Goal: Understand process/instructions

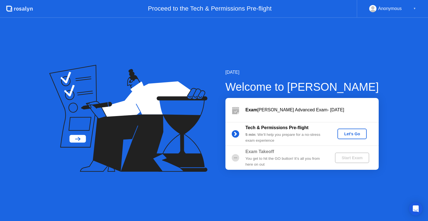
click at [348, 136] on div "Let's Go" at bounding box center [351, 134] width 25 height 4
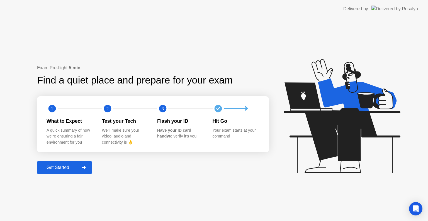
click at [65, 169] on div "Get Started" at bounding box center [58, 167] width 38 height 5
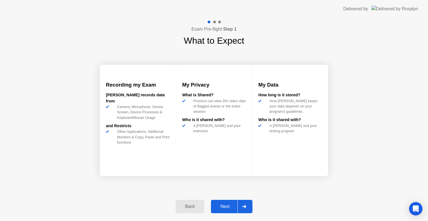
click at [231, 206] on div "Next" at bounding box center [224, 206] width 25 height 5
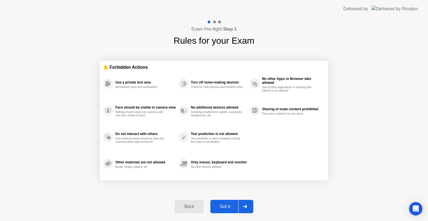
click at [231, 206] on div "Got it" at bounding box center [225, 206] width 26 height 5
select select "**********"
select select "*******"
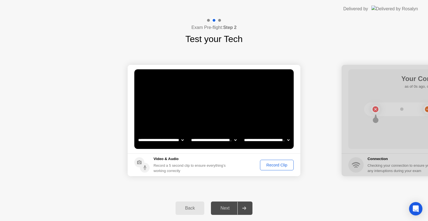
click at [275, 166] on div "Record Clip" at bounding box center [277, 165] width 30 height 4
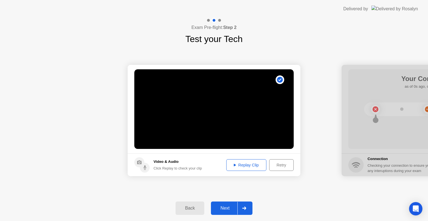
click at [243, 168] on button "Replay Clip" at bounding box center [246, 165] width 40 height 12
click at [225, 209] on div "Next" at bounding box center [224, 208] width 25 height 5
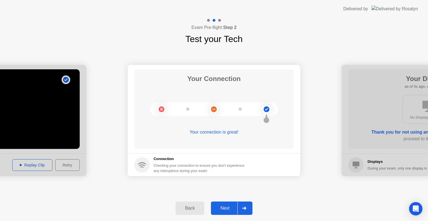
click at [224, 211] on div "Next" at bounding box center [224, 208] width 25 height 5
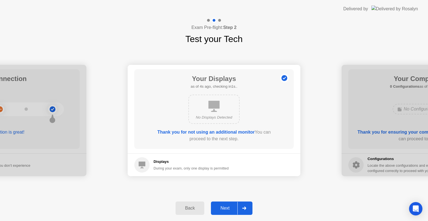
click at [228, 208] on div "Next" at bounding box center [224, 208] width 25 height 5
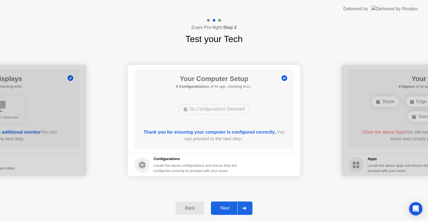
click at [229, 208] on div "Next" at bounding box center [224, 208] width 25 height 5
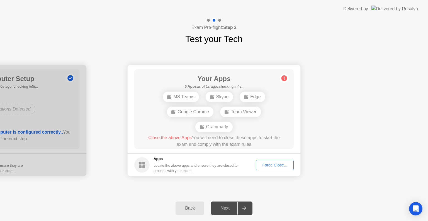
click at [272, 164] on div "Force Close..." at bounding box center [275, 165] width 34 height 4
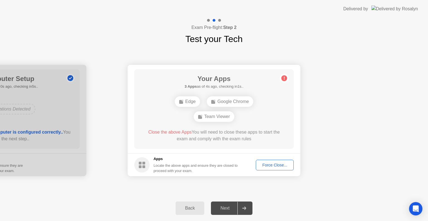
click at [268, 165] on div "Force Close..." at bounding box center [275, 165] width 34 height 4
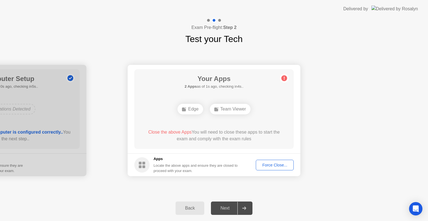
click at [264, 164] on div "Force Close..." at bounding box center [275, 165] width 34 height 4
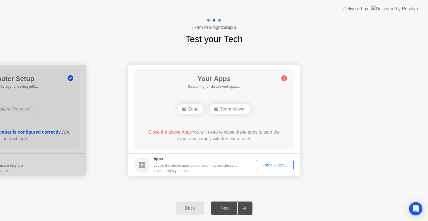
click at [262, 163] on div "Force Close..." at bounding box center [275, 165] width 34 height 4
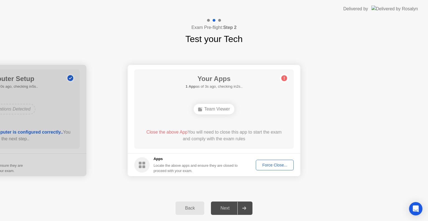
click at [304, 220] on div "Back Next" at bounding box center [214, 208] width 428 height 26
